Goal: Check status

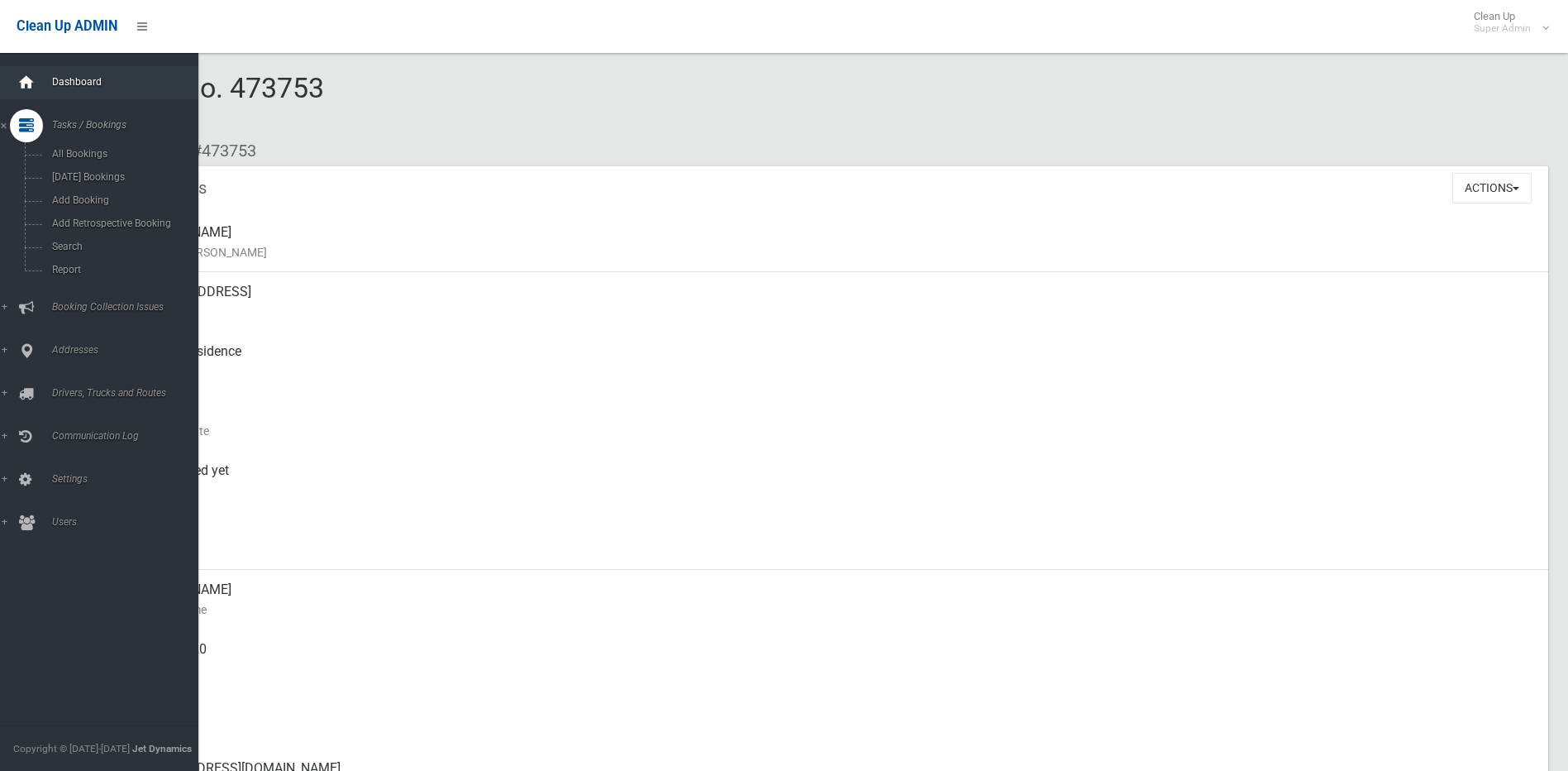
scroll to position [827, 0]
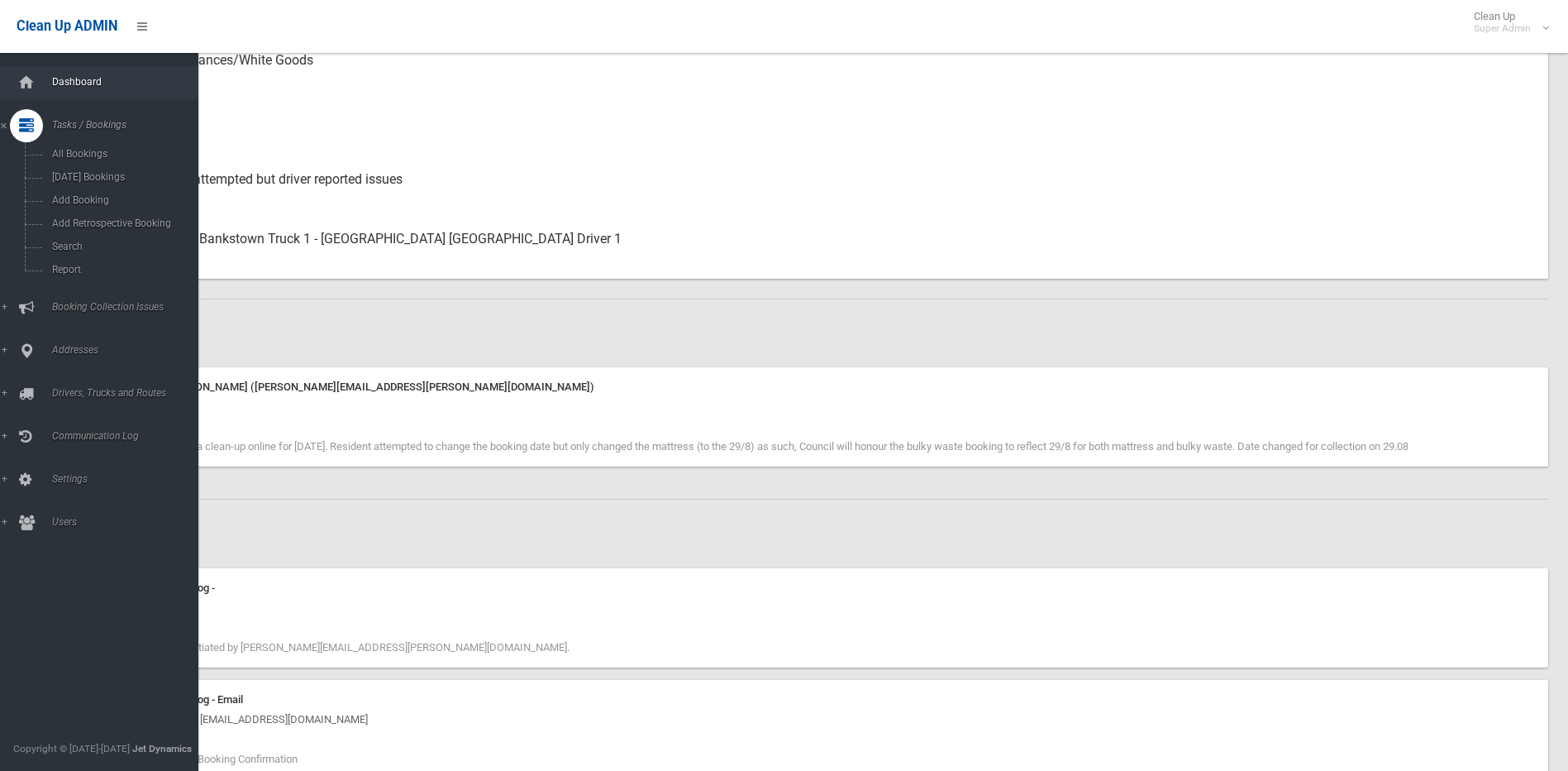
click at [70, 70] on link "Dashboard" at bounding box center [105, 83] width 210 height 33
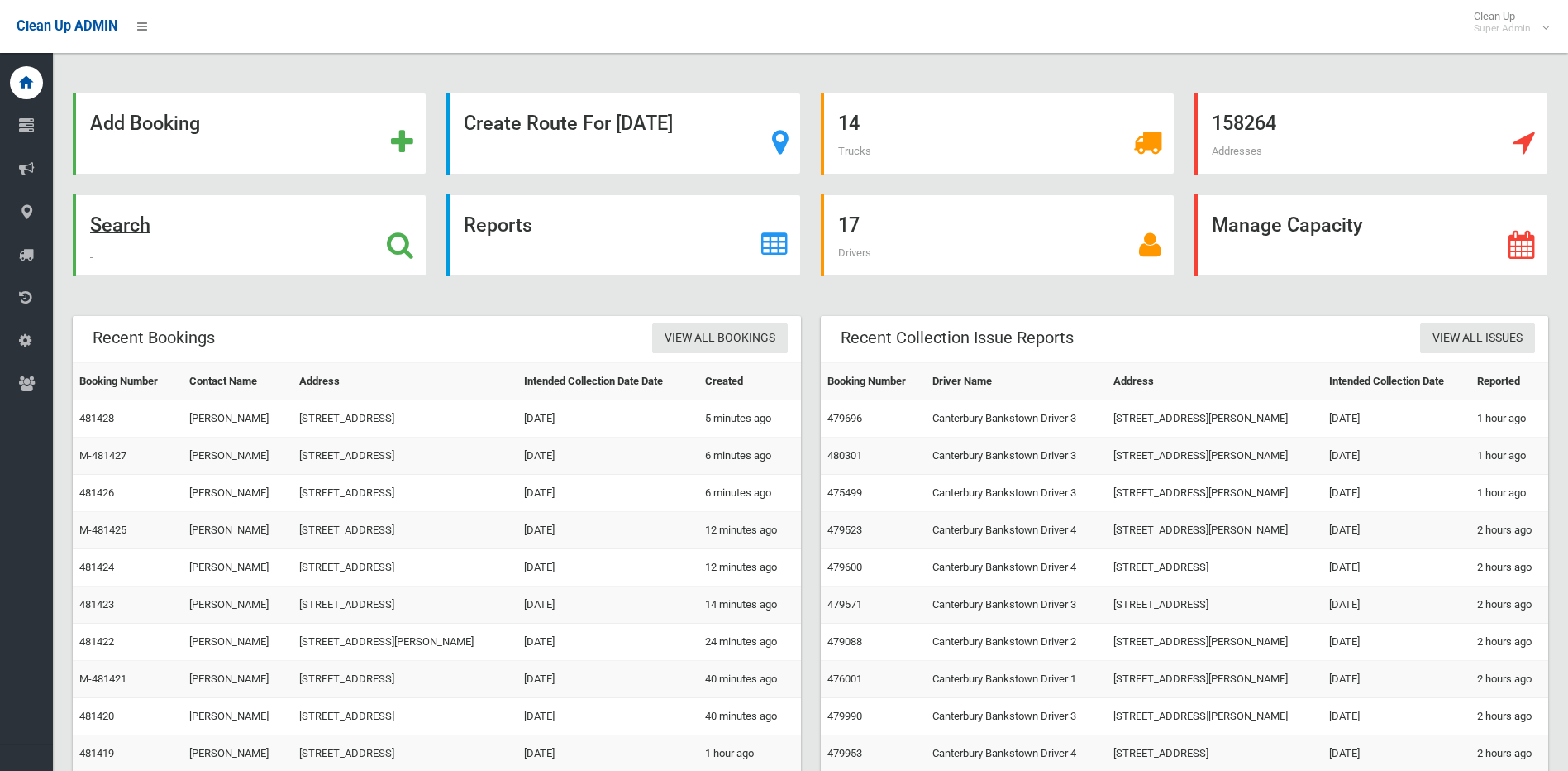
click at [389, 237] on icon at bounding box center [400, 245] width 27 height 28
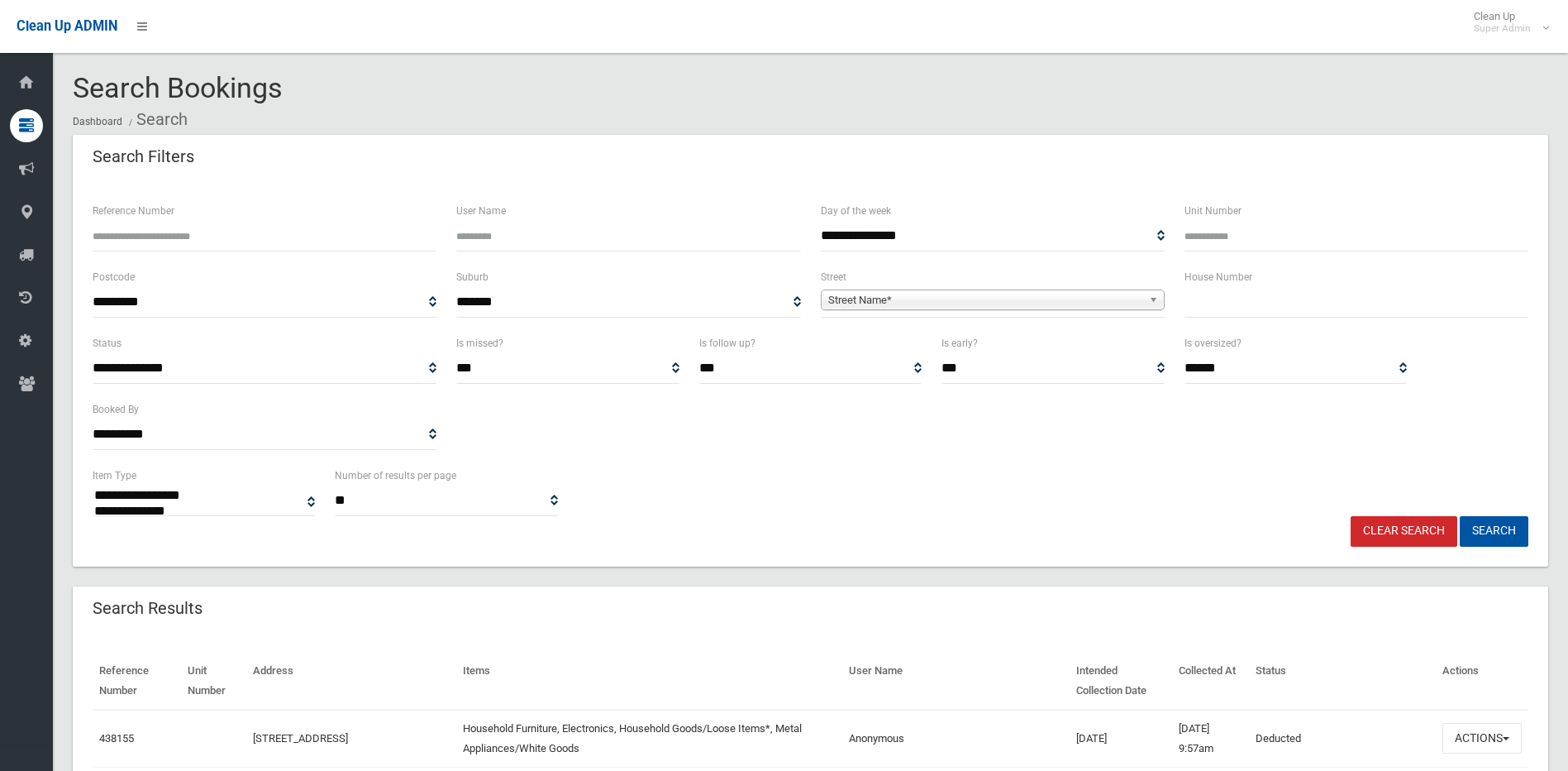
select select
click at [284, 239] on input "Reference Number" at bounding box center [264, 236] width 344 height 31
type input "******"
click at [1460, 516] on button "Search" at bounding box center [1494, 531] width 69 height 31
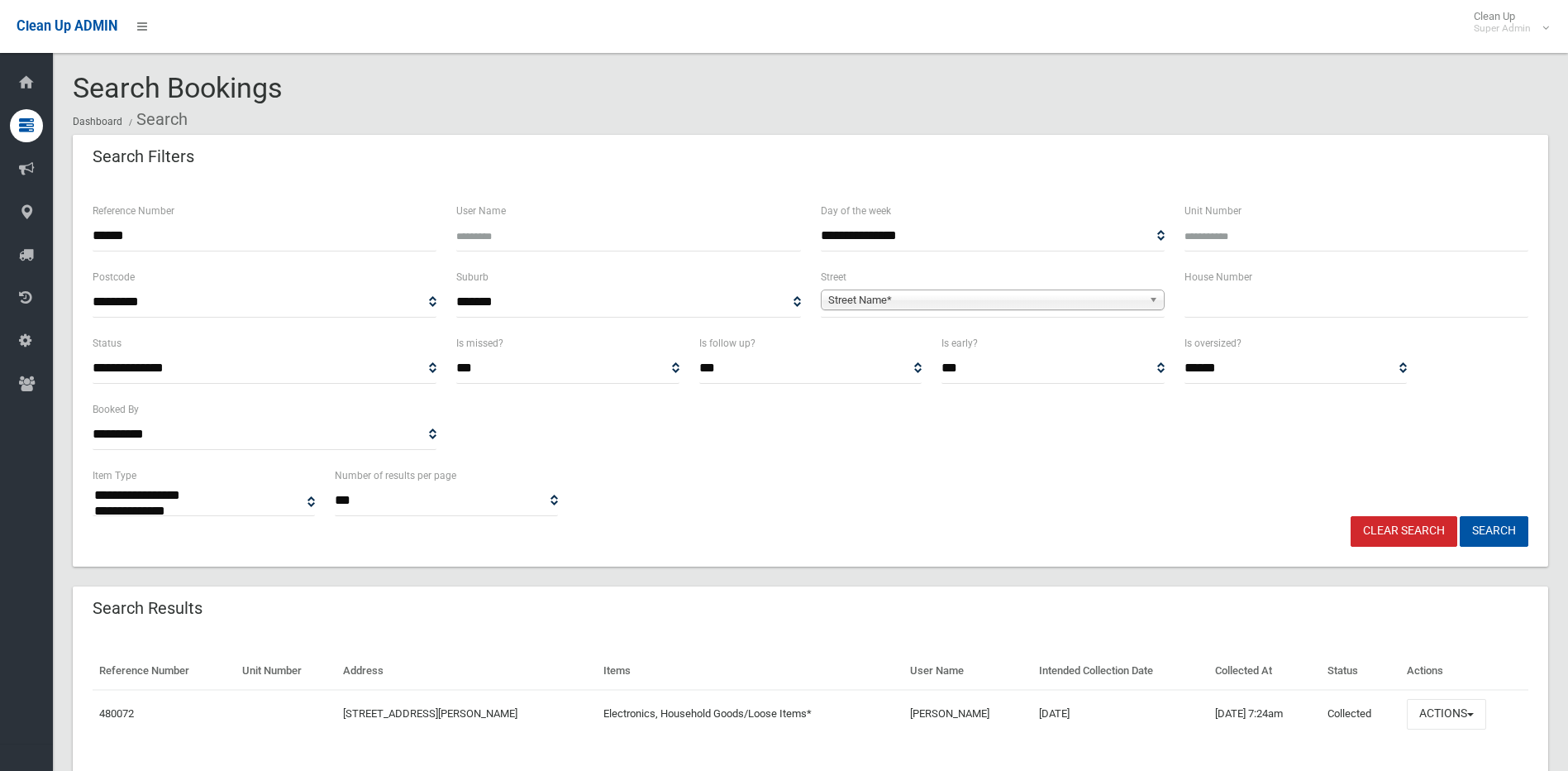
select select
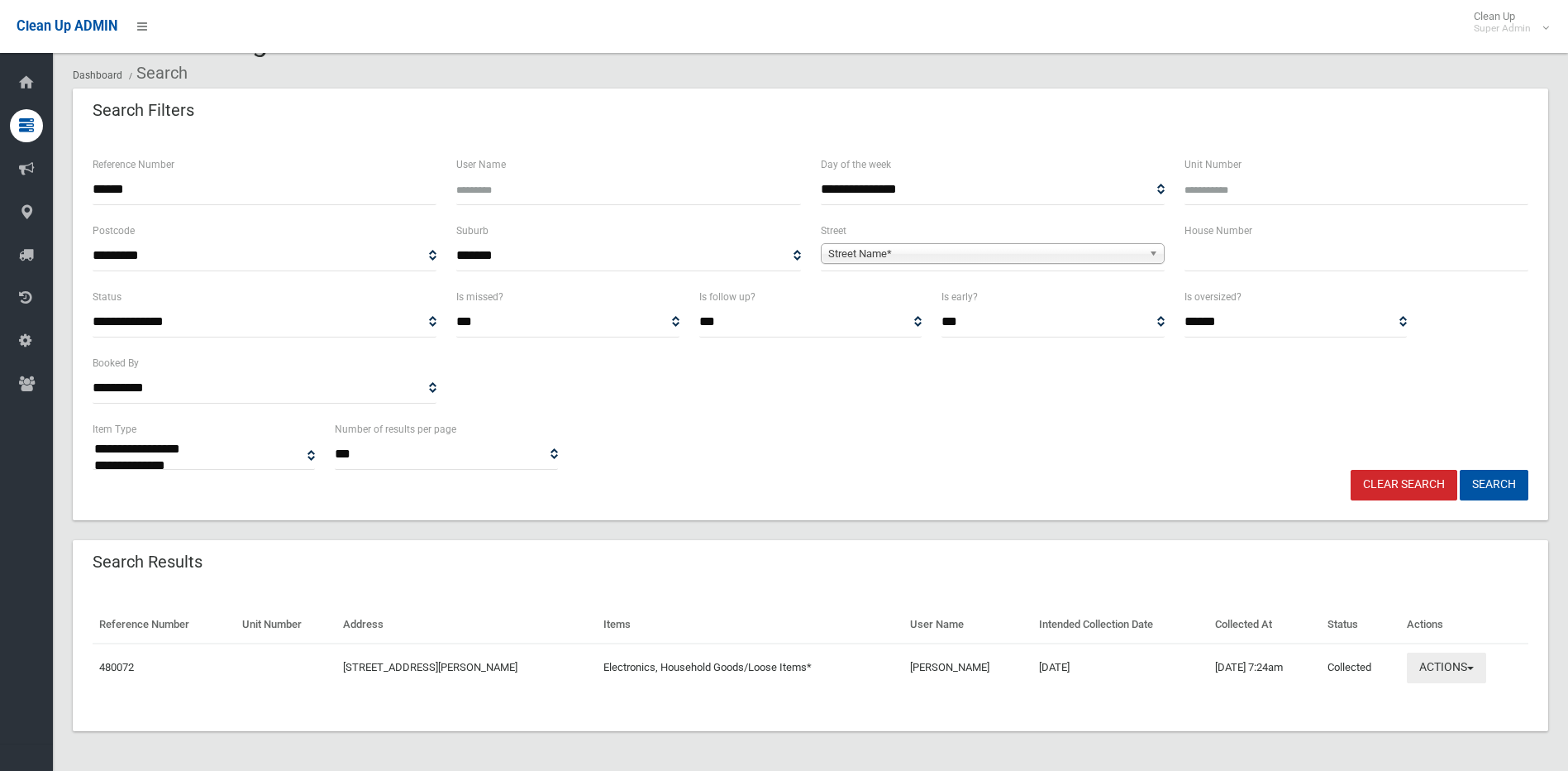
click at [1461, 677] on button "Actions" at bounding box center [1447, 667] width 80 height 31
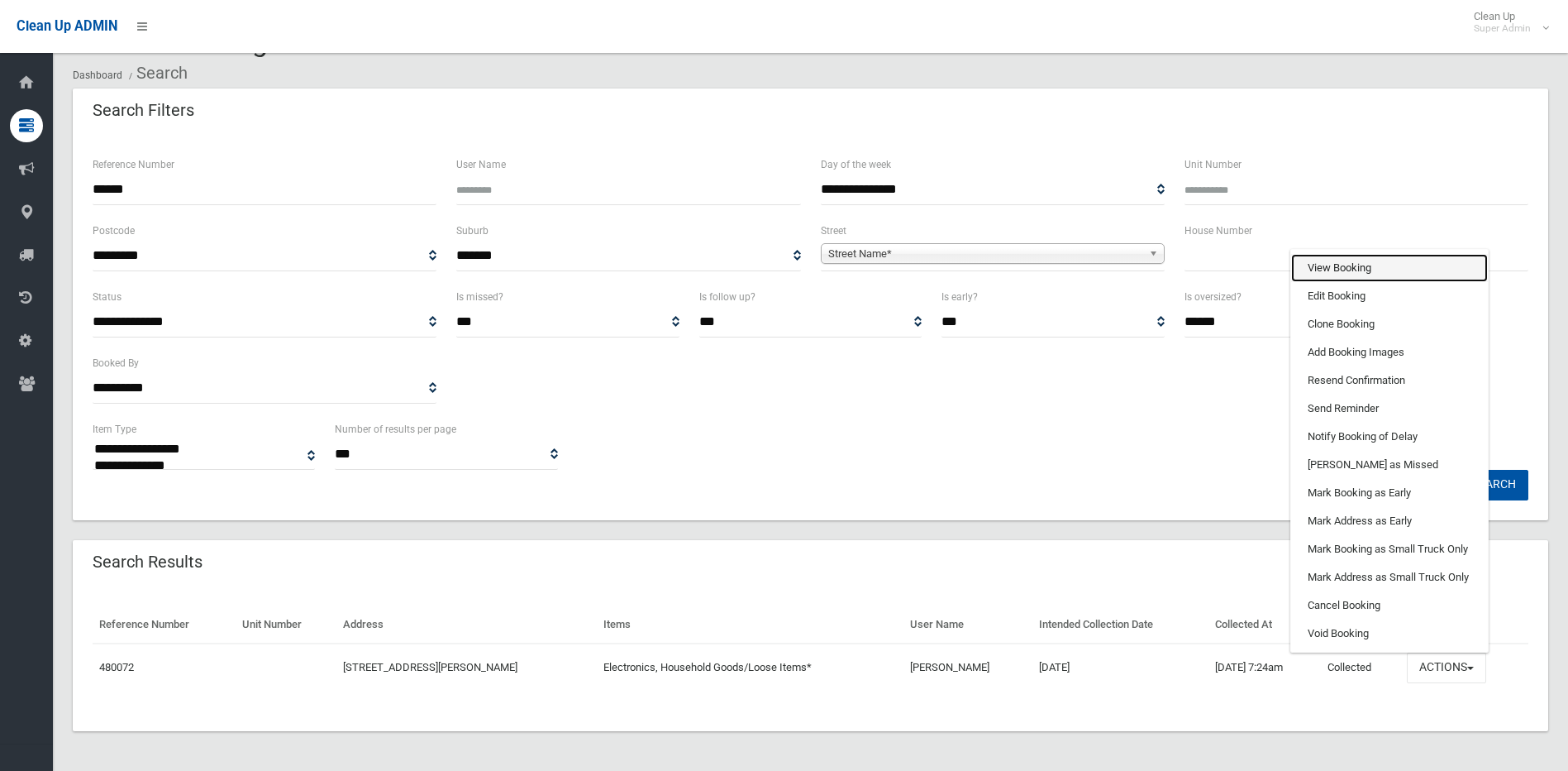
click at [1372, 263] on link "View Booking" at bounding box center [1389, 268] width 197 height 28
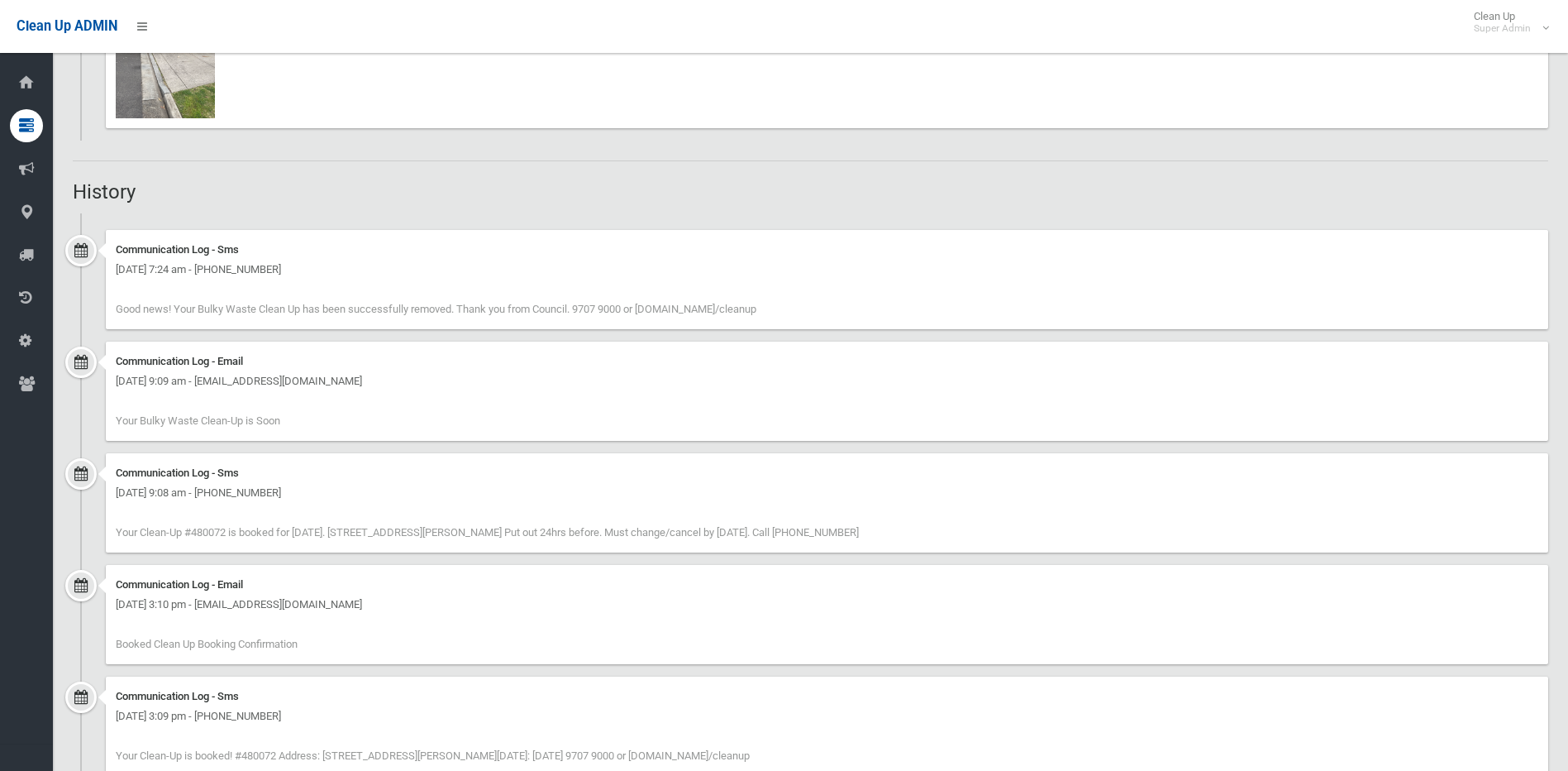
scroll to position [827, 0]
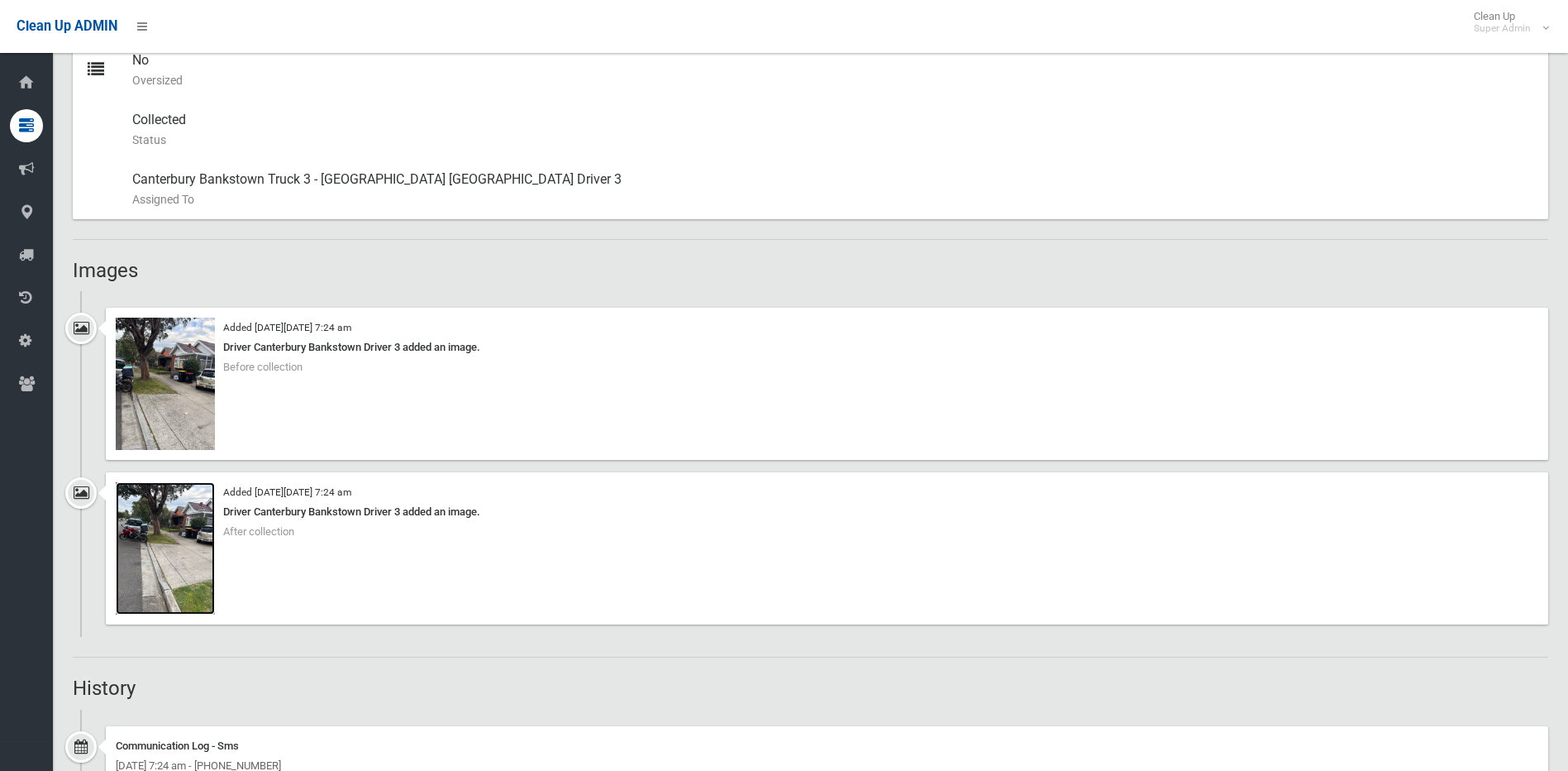
click at [188, 577] on img at bounding box center [165, 548] width 99 height 133
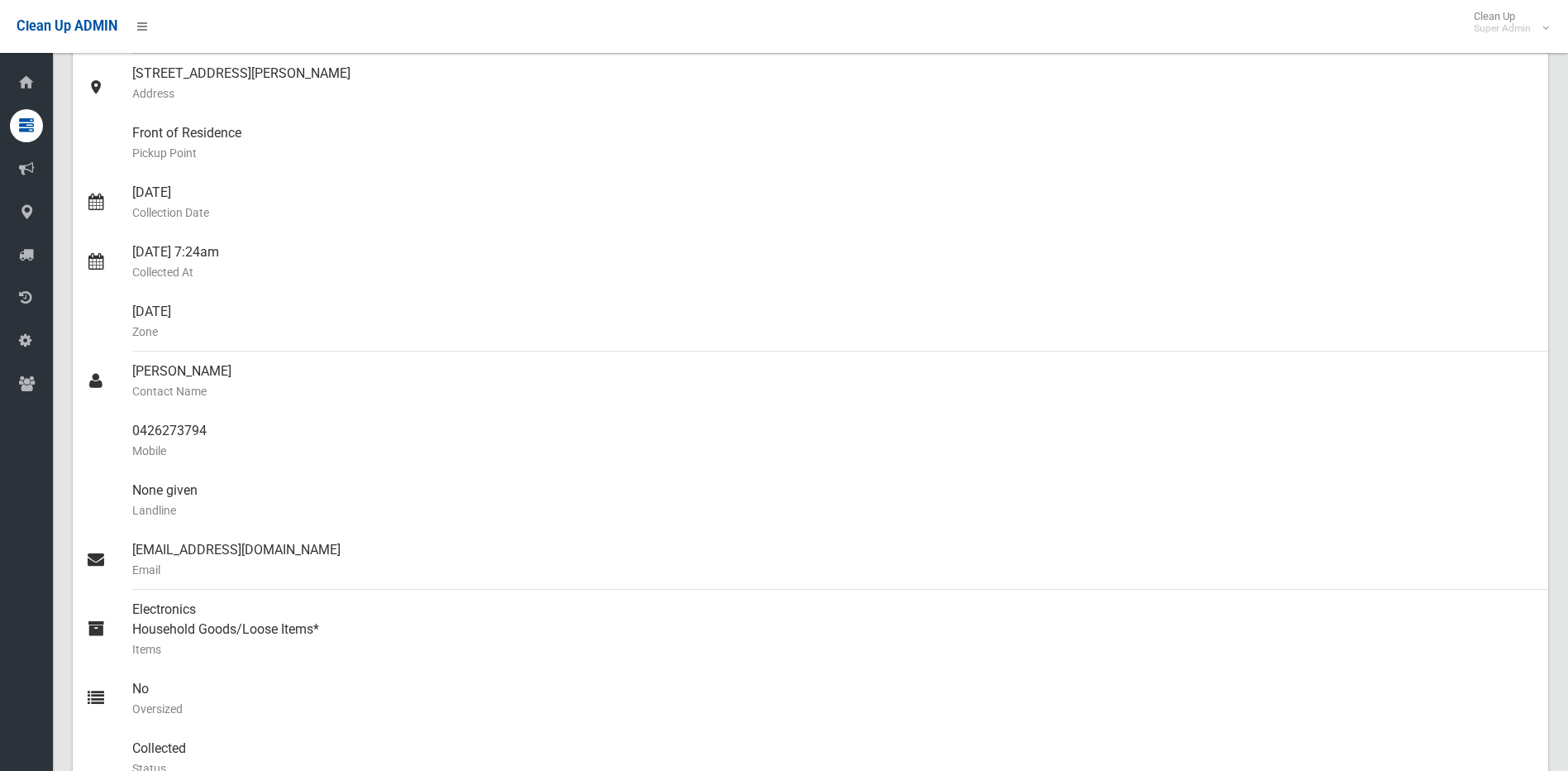
scroll to position [65, 0]
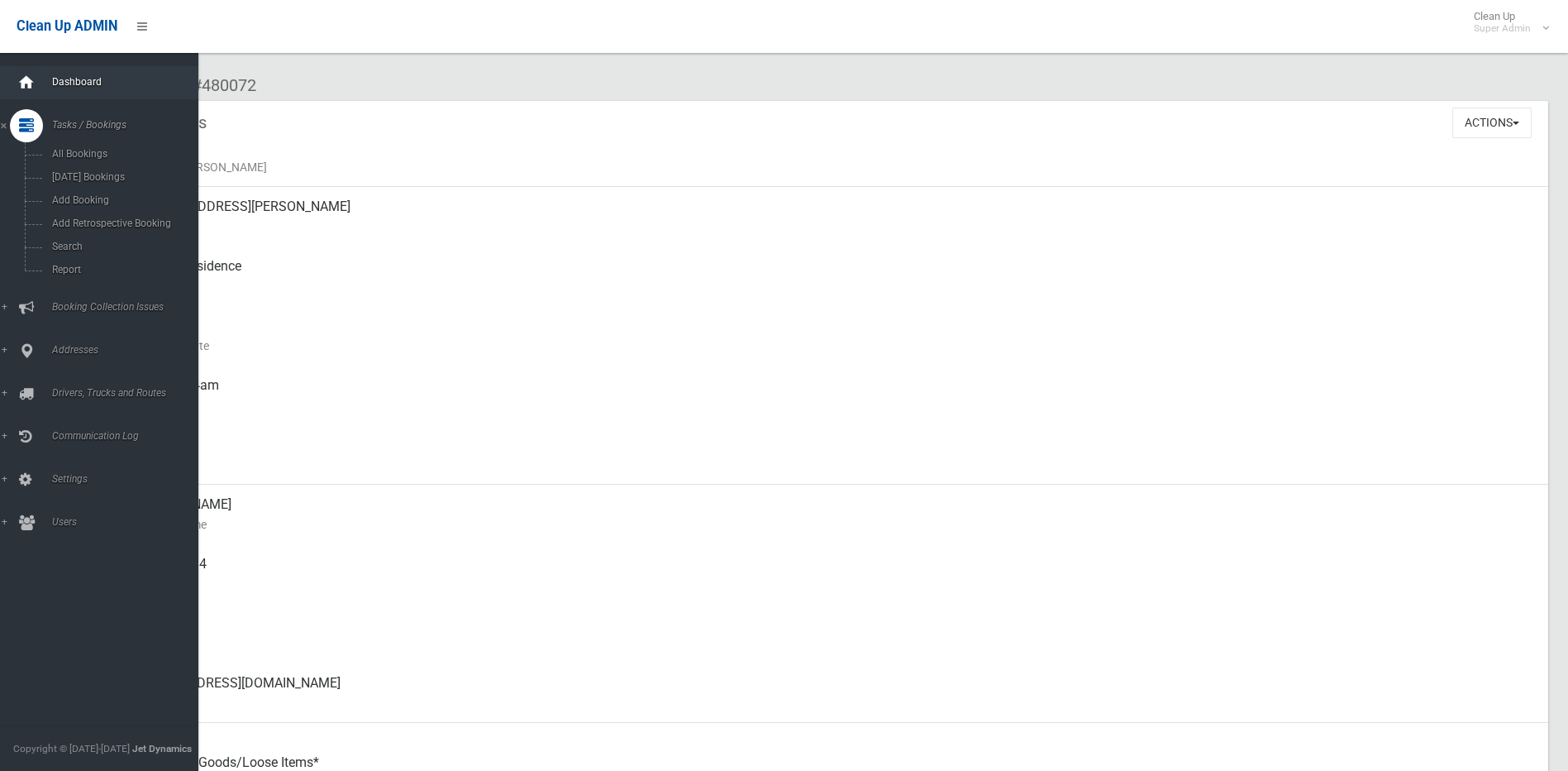
click at [14, 77] on div at bounding box center [27, 83] width 33 height 33
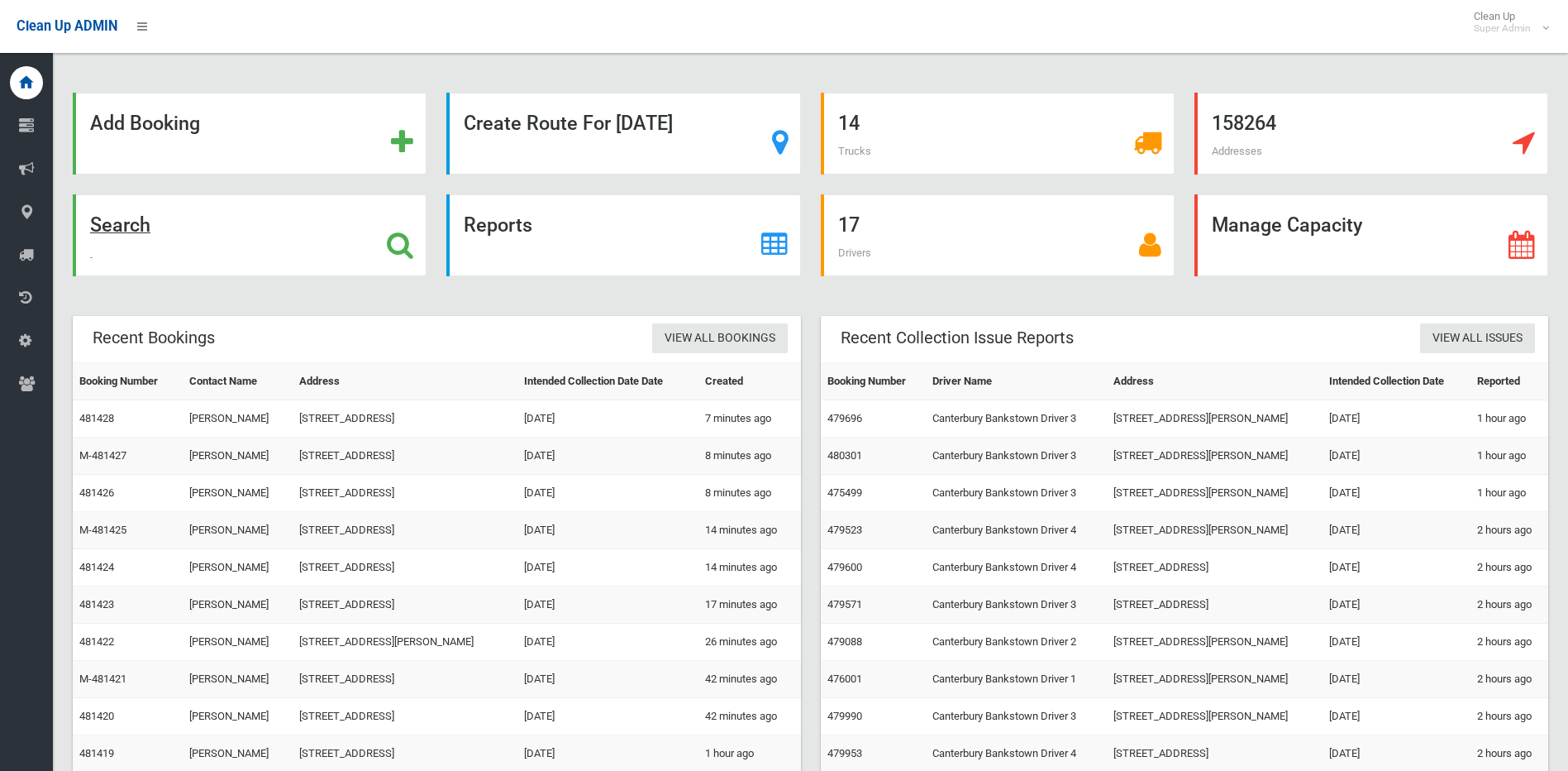
click at [393, 238] on icon at bounding box center [400, 245] width 27 height 28
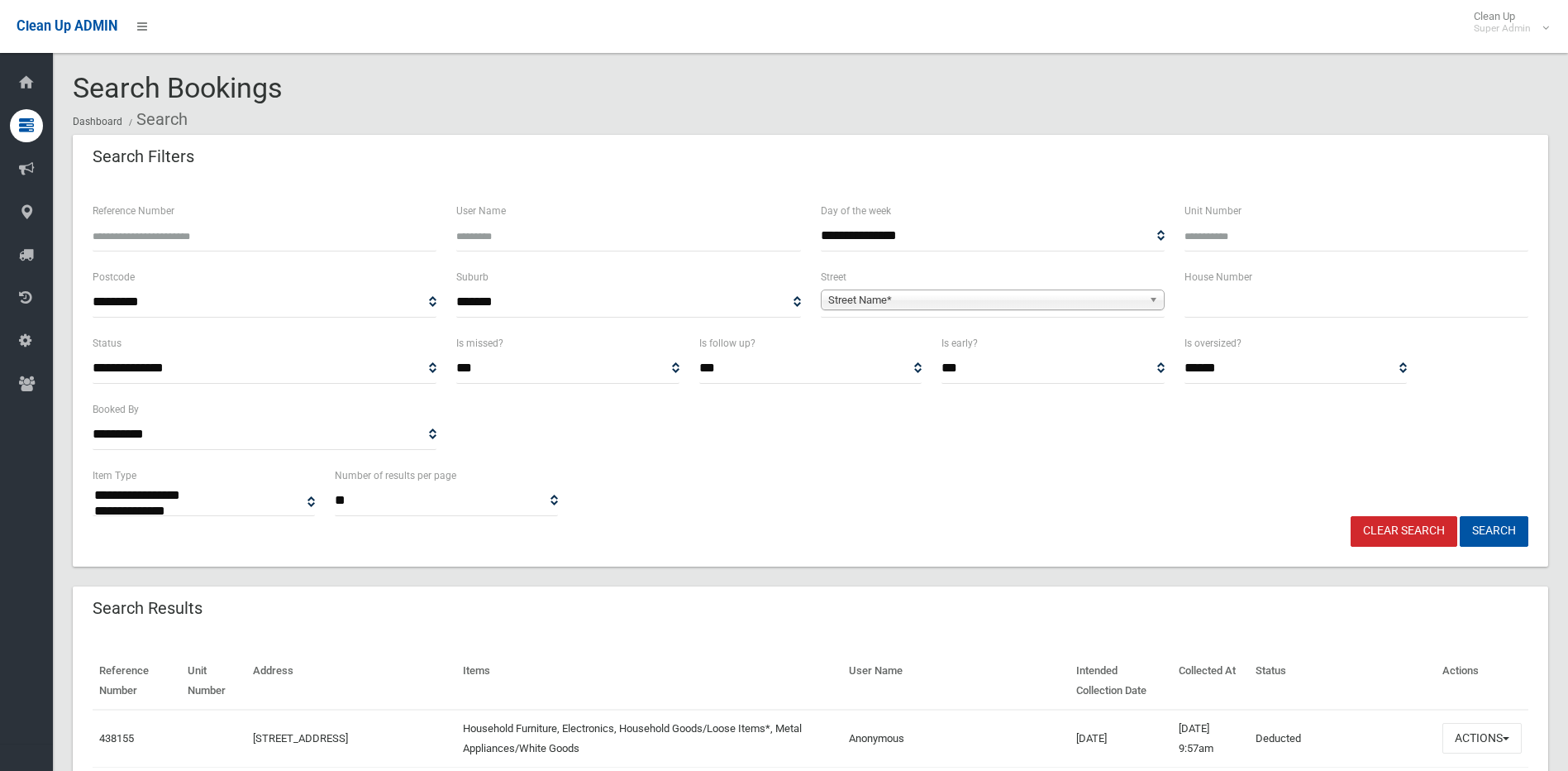
select select
click at [860, 293] on span "Street Name*" at bounding box center [985, 300] width 314 height 19
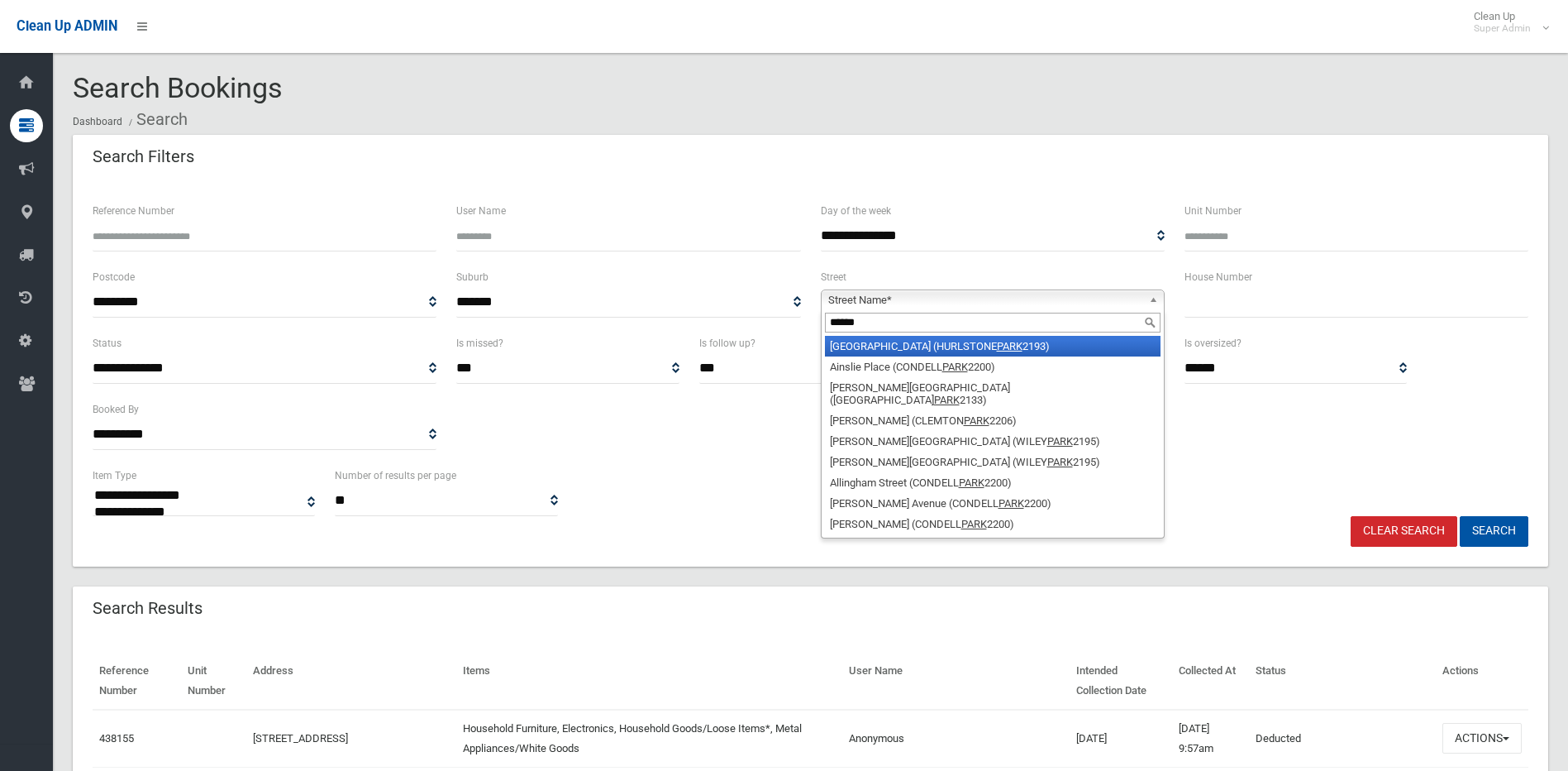
type input "*******"
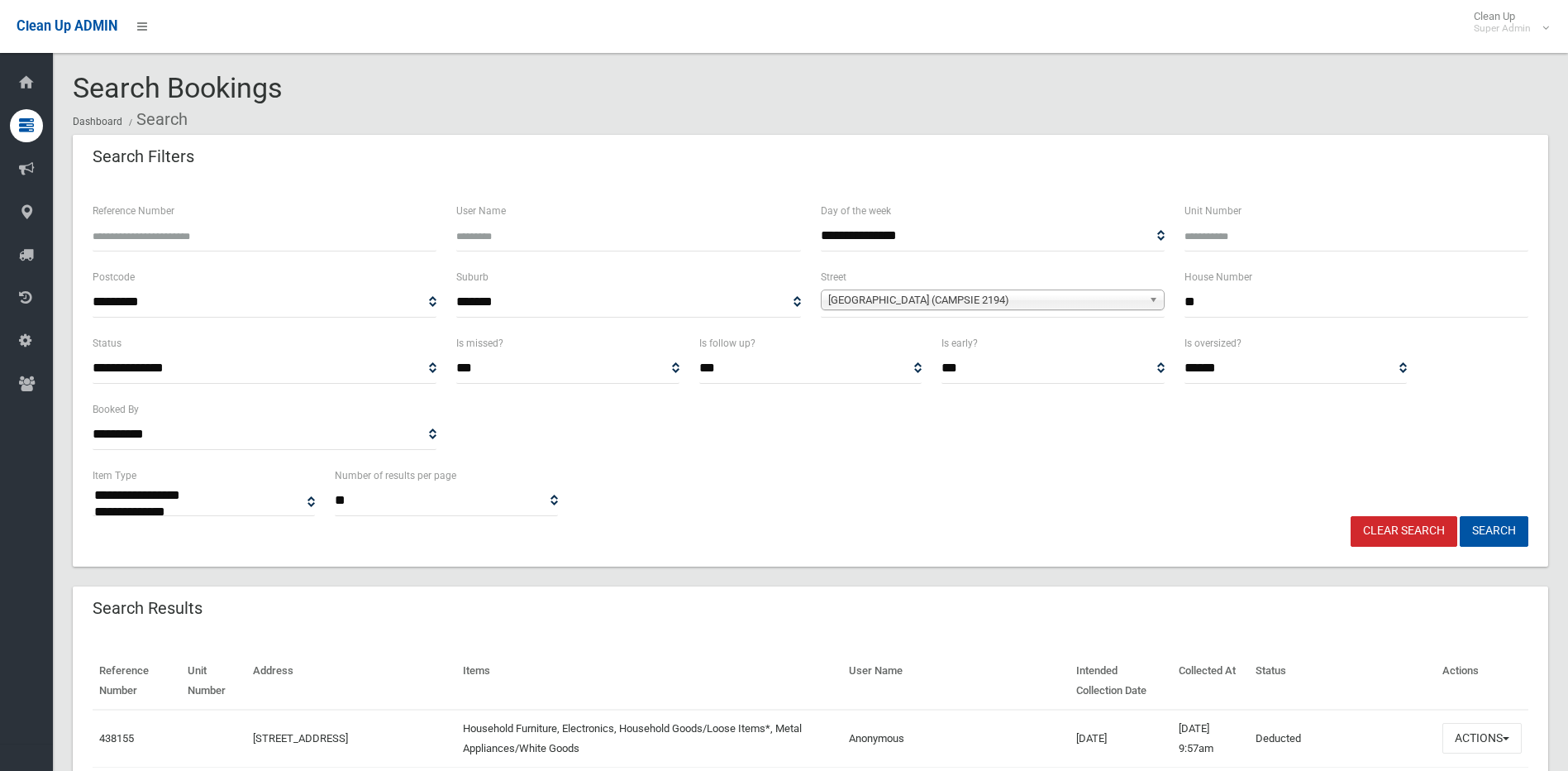
type input "**"
click at [1460, 516] on button "Search" at bounding box center [1494, 531] width 69 height 31
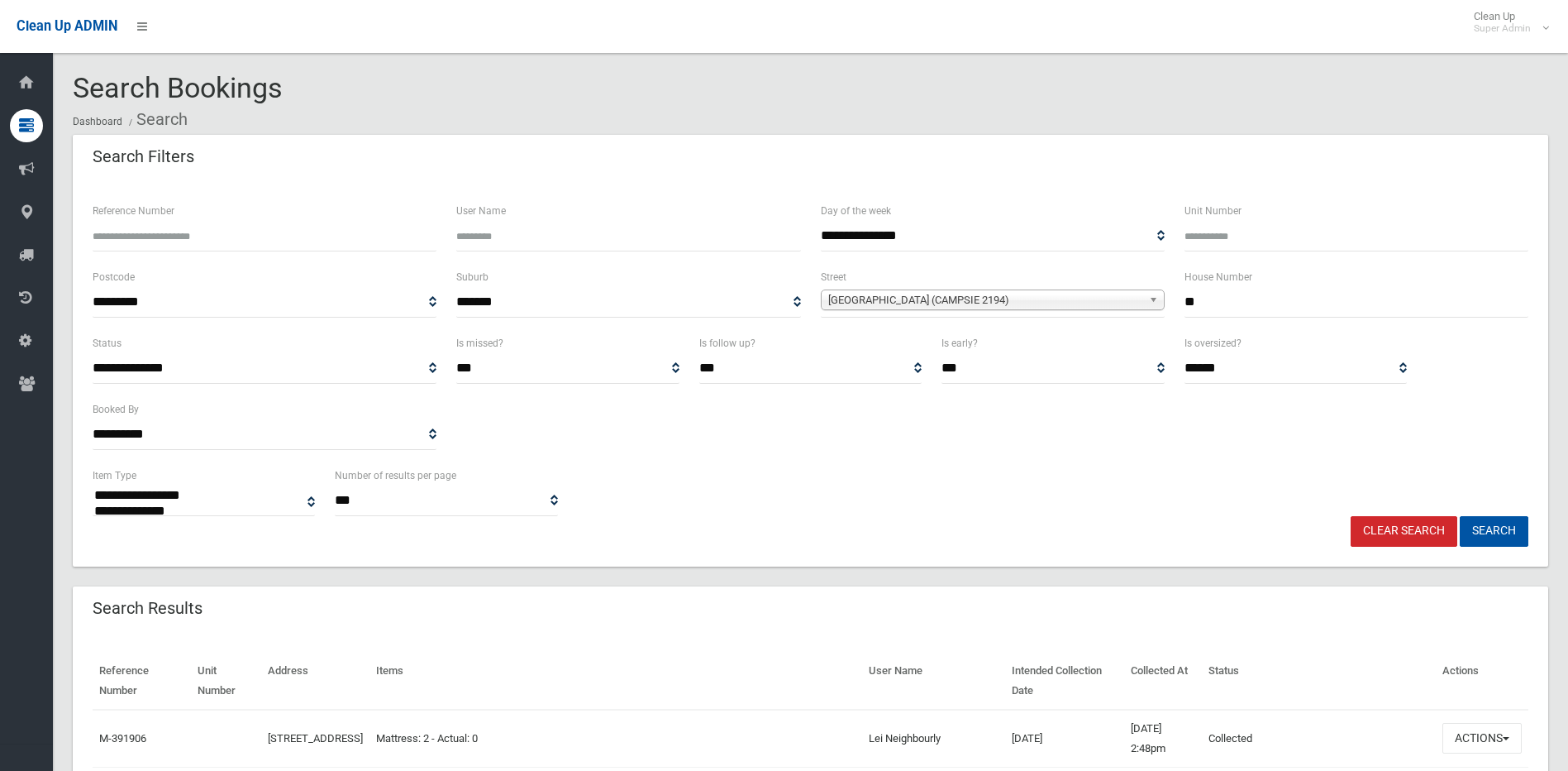
select select
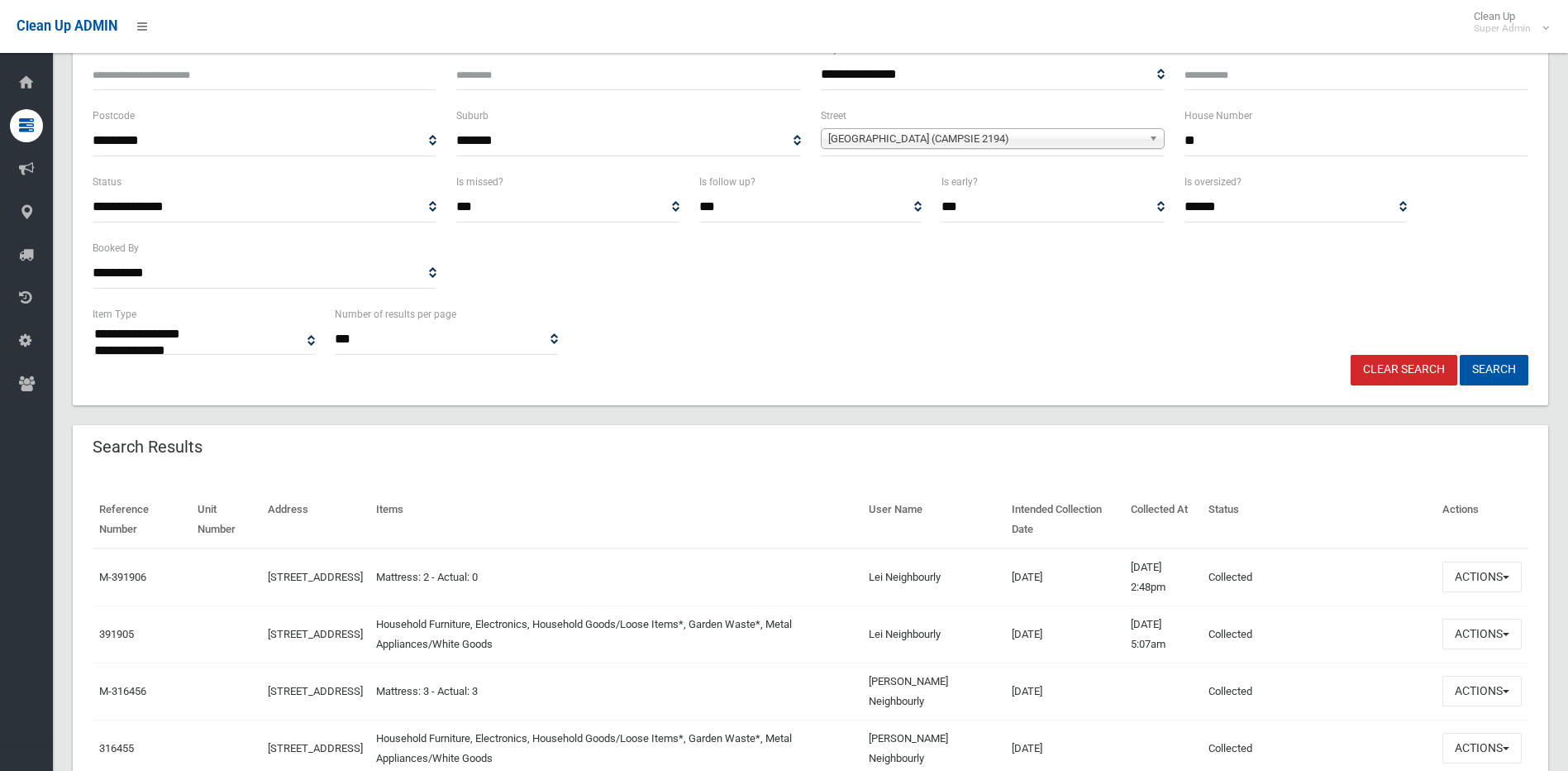
scroll to position [414, 0]
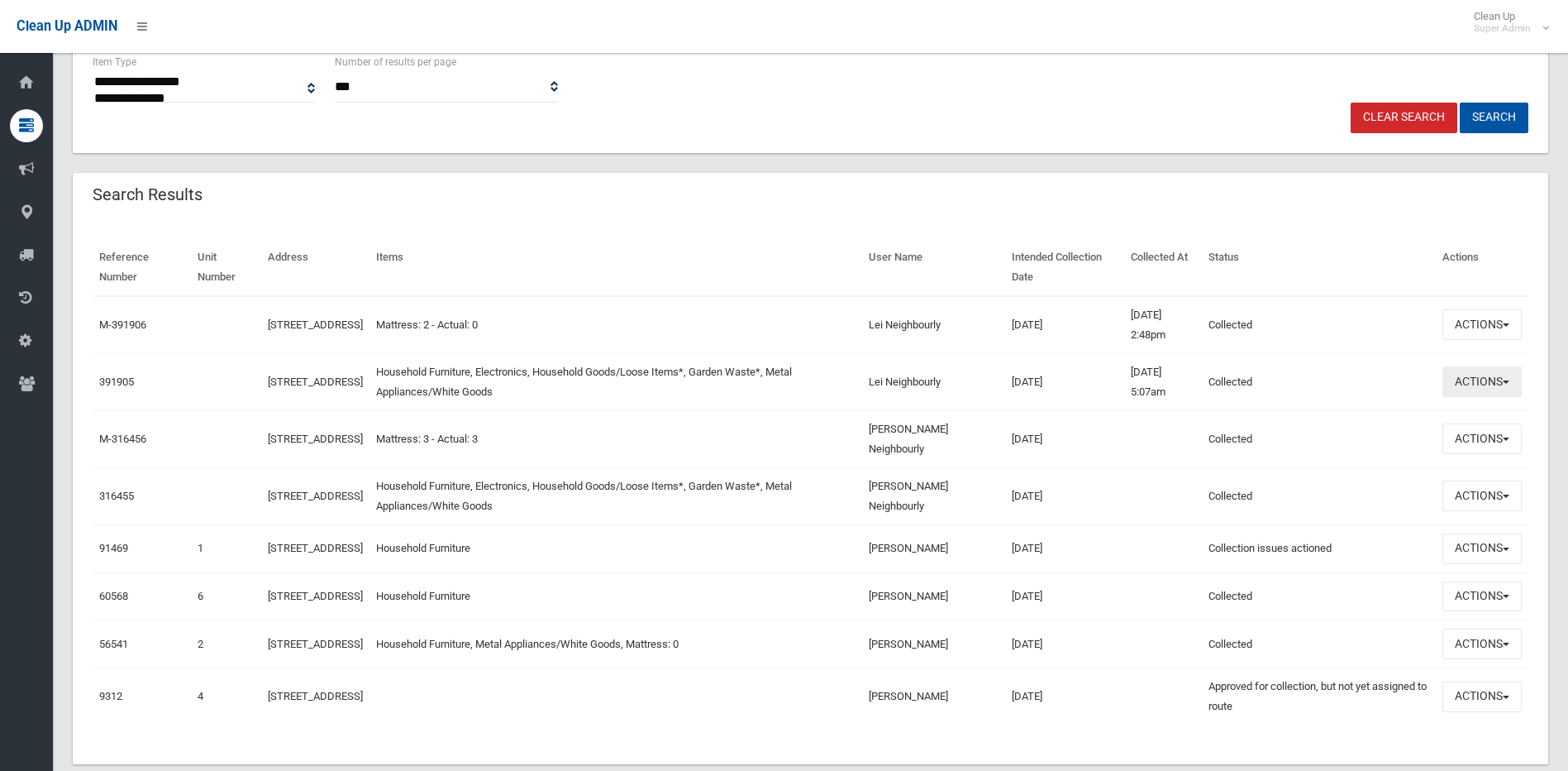
click at [1465, 369] on button "Actions" at bounding box center [1482, 381] width 80 height 31
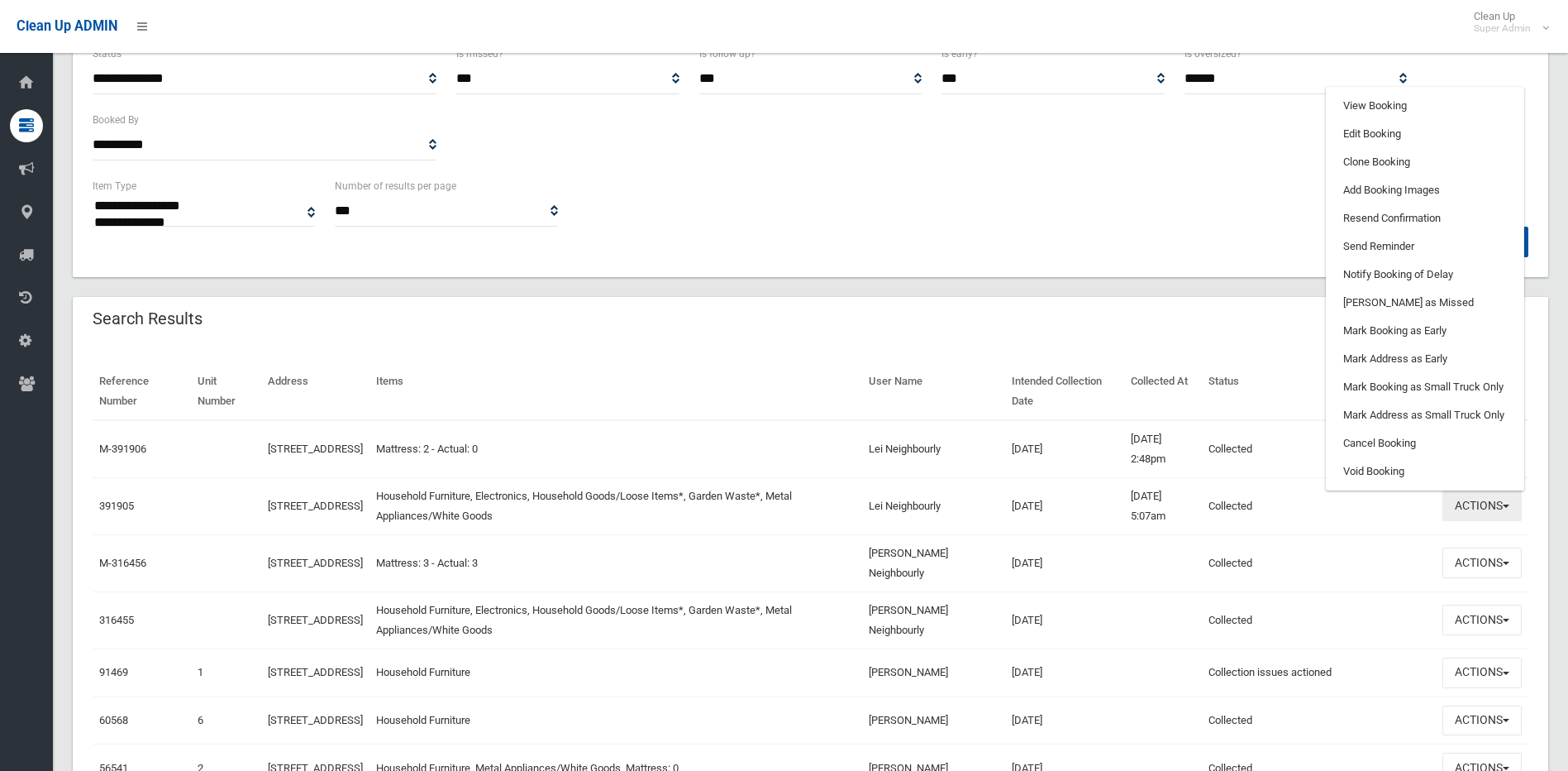
scroll to position [248, 0]
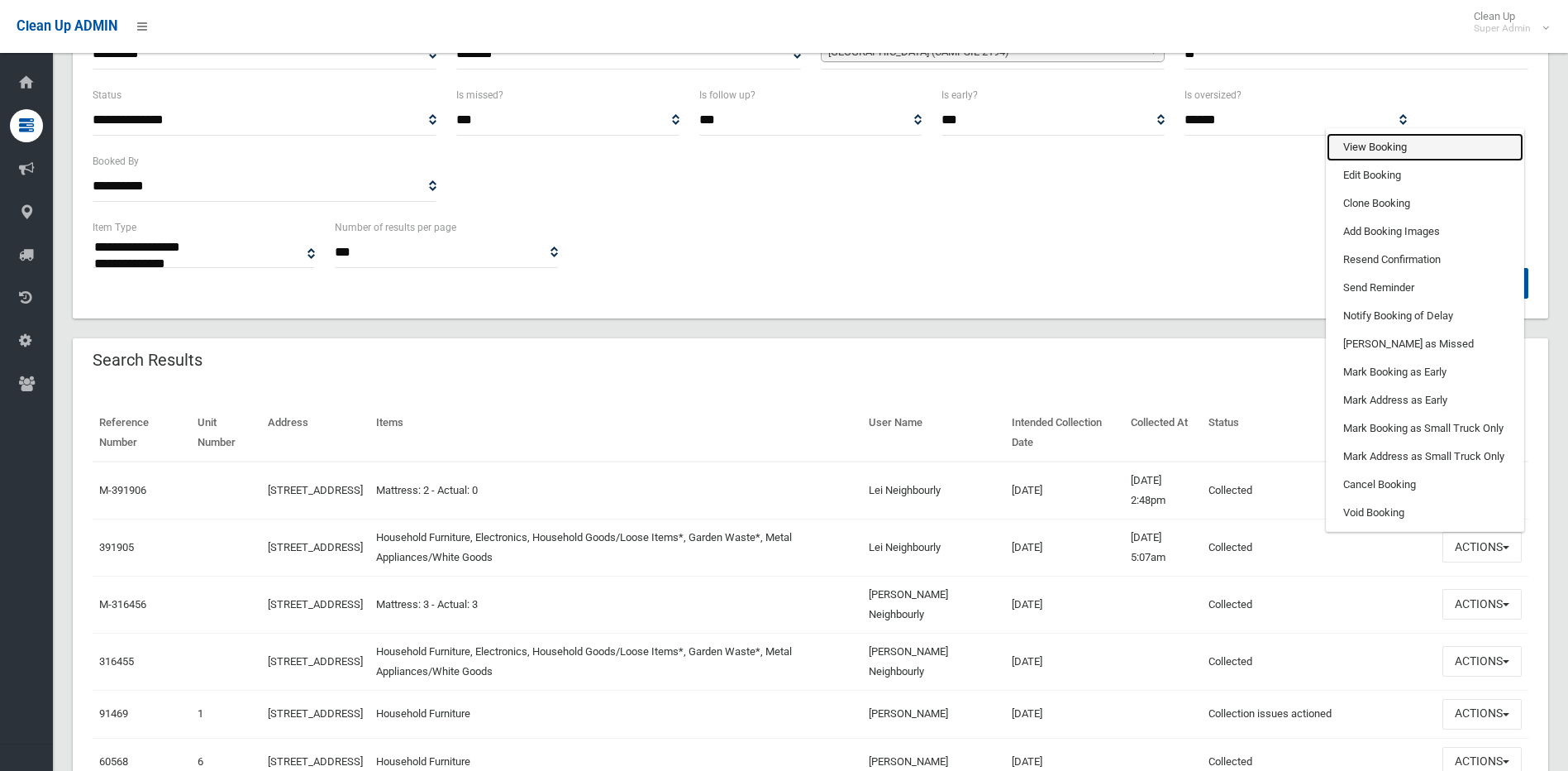
click at [1395, 148] on link "View Booking" at bounding box center [1424, 147] width 197 height 28
